Goal: Task Accomplishment & Management: Manage account settings

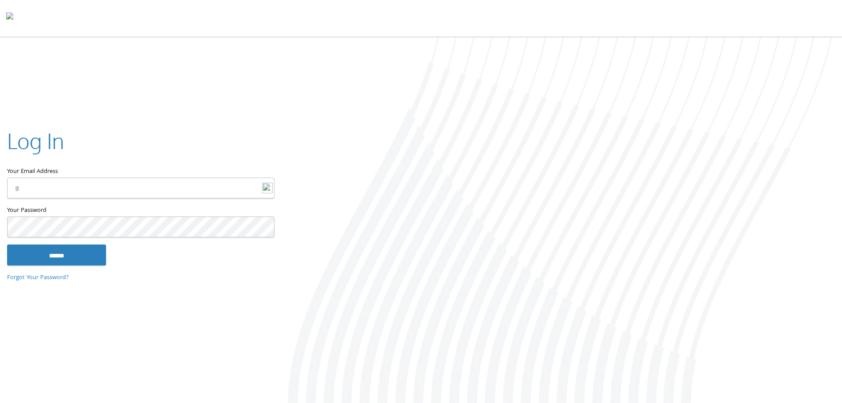
type input "**********"
click at [71, 252] on input "******" at bounding box center [56, 254] width 99 height 21
type input "**********"
